Goal: Information Seeking & Learning: Learn about a topic

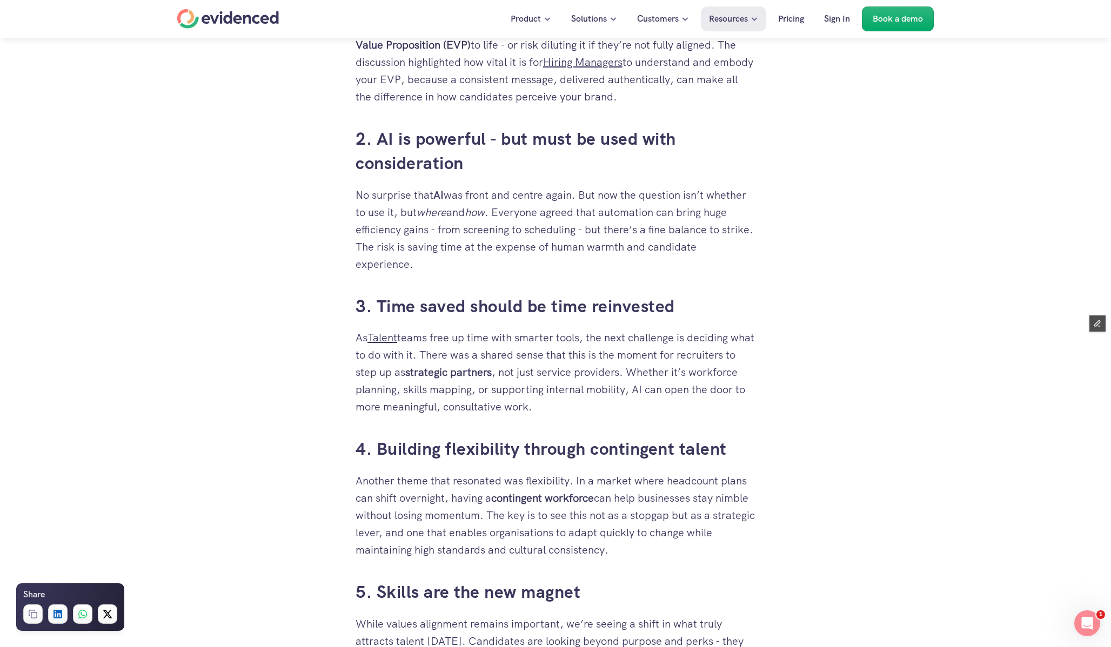
scroll to position [760, 0]
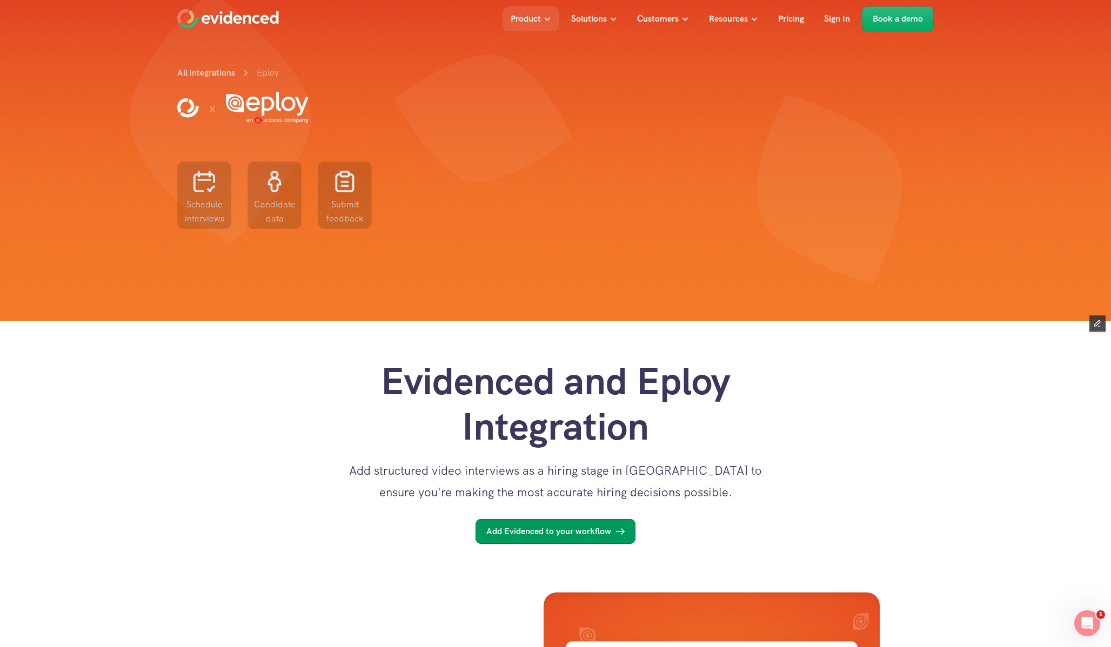
click at [526, 535] on p "Add Evidenced to your workflow" at bounding box center [548, 532] width 125 height 14
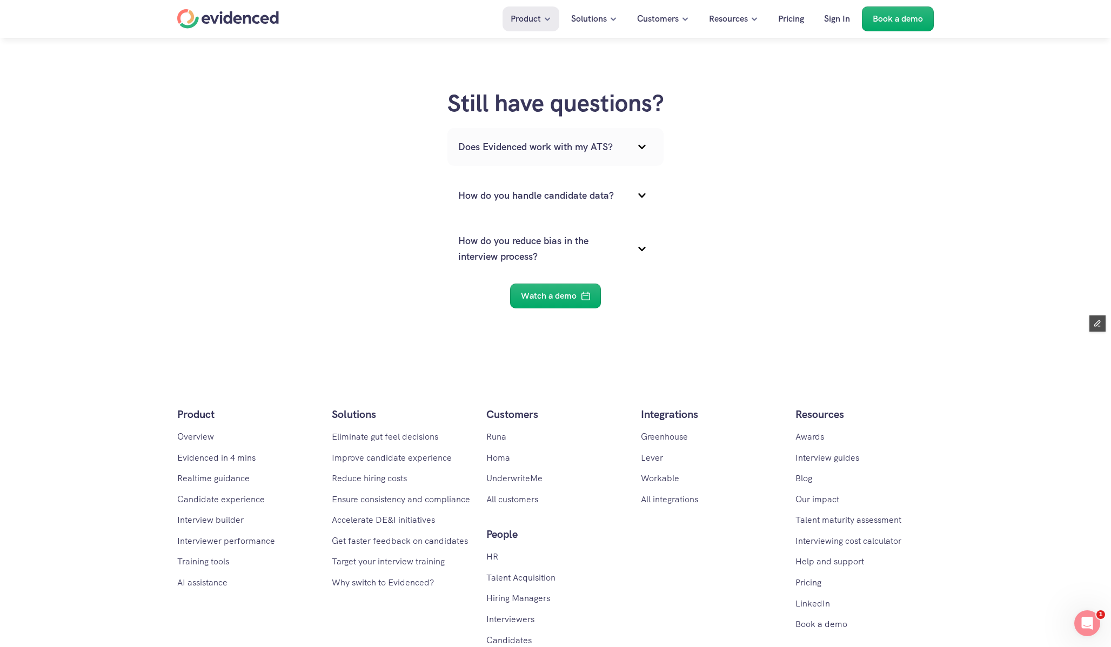
scroll to position [3290, 0]
